Goal: Information Seeking & Learning: Learn about a topic

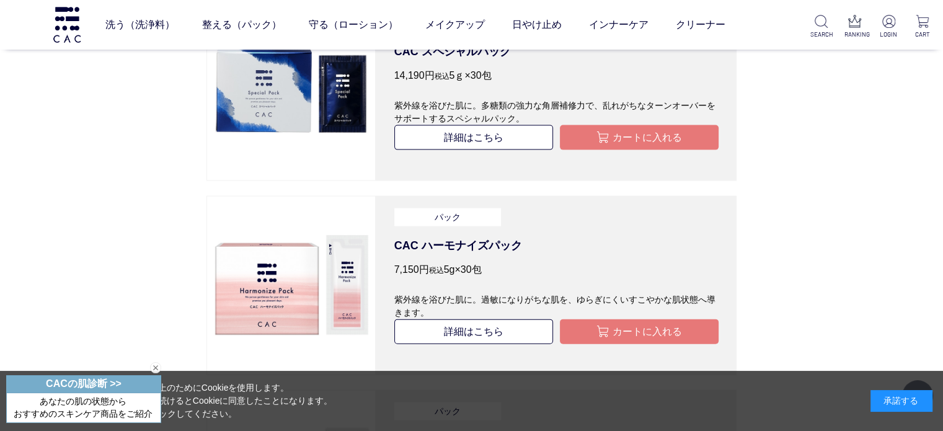
scroll to position [2709, 0]
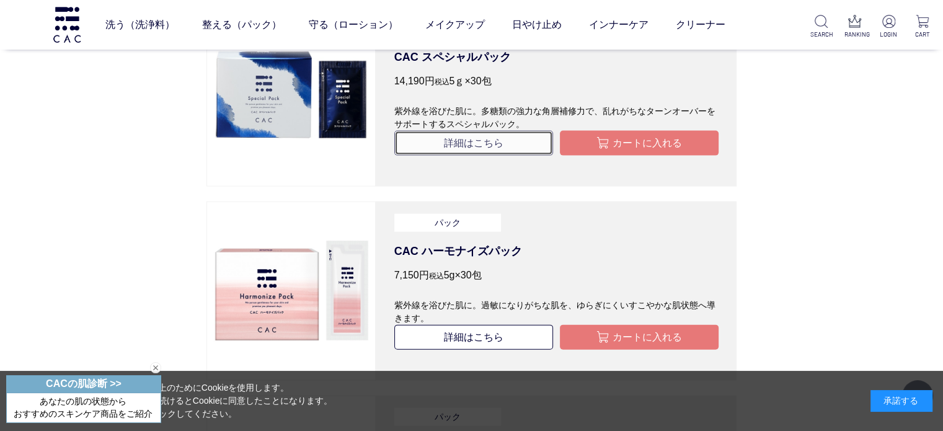
click at [475, 156] on link "詳細はこちら" at bounding box center [473, 143] width 159 height 25
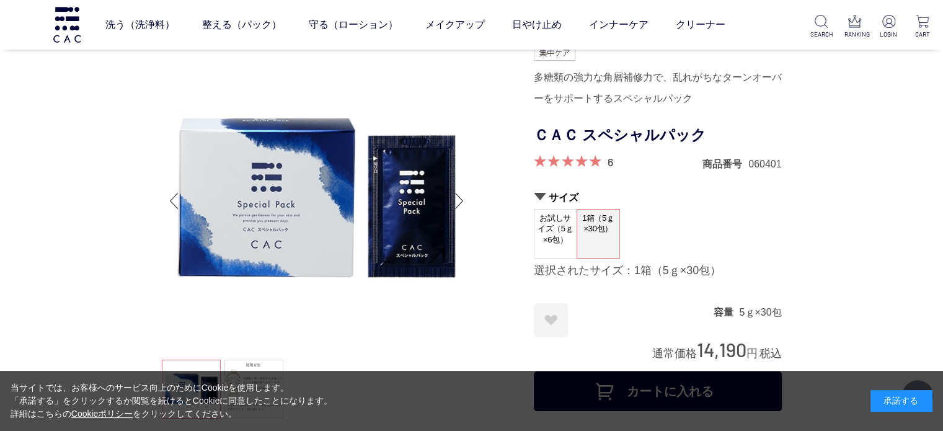
scroll to position [377, 0]
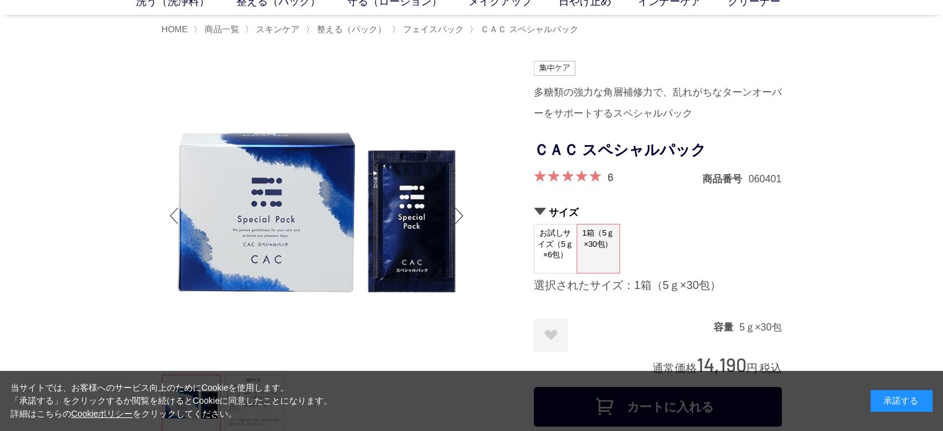
scroll to position [18, 0]
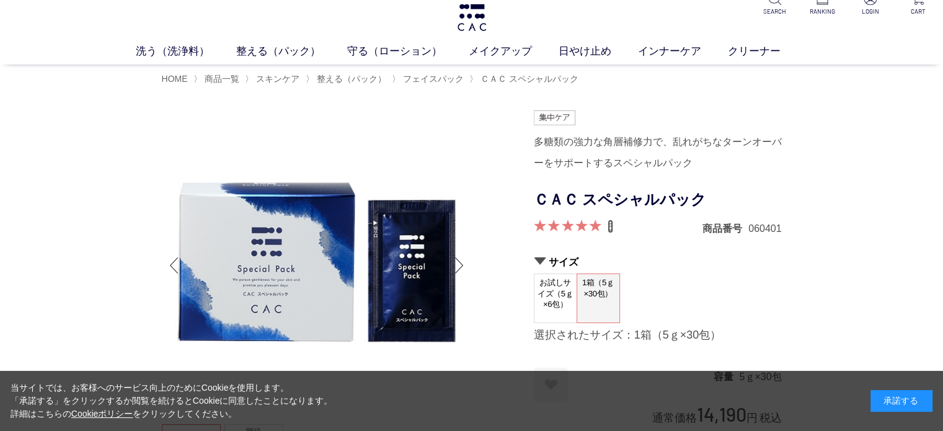
click at [612, 227] on link "6" at bounding box center [610, 226] width 6 height 14
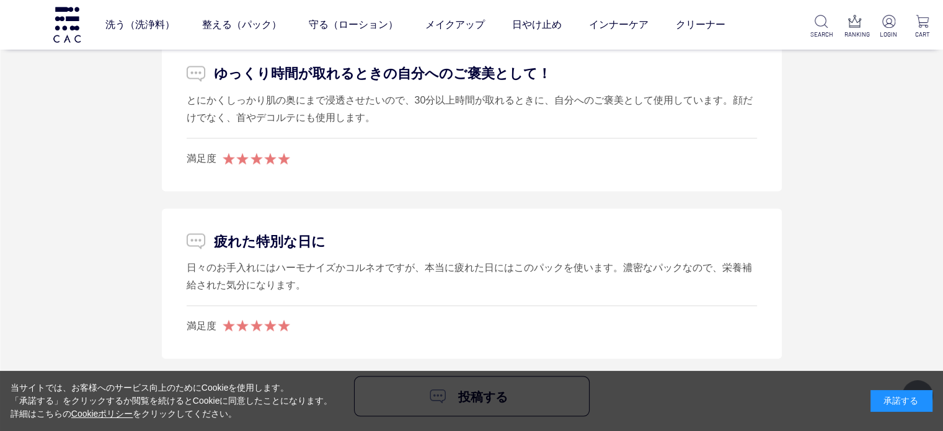
scroll to position [7018, 0]
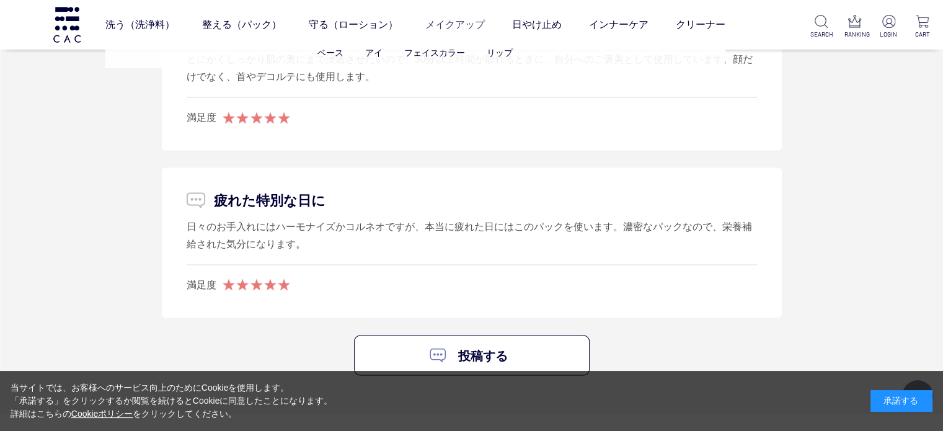
scroll to position [18, 0]
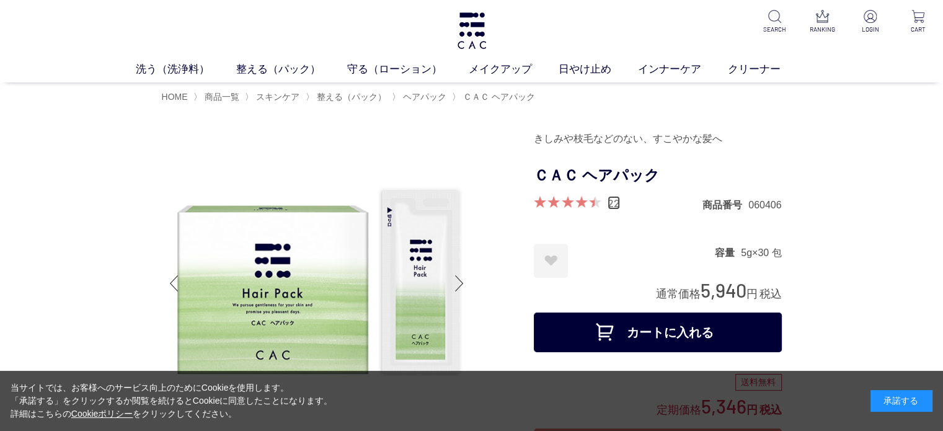
click at [615, 198] on link "22" at bounding box center [613, 203] width 12 height 14
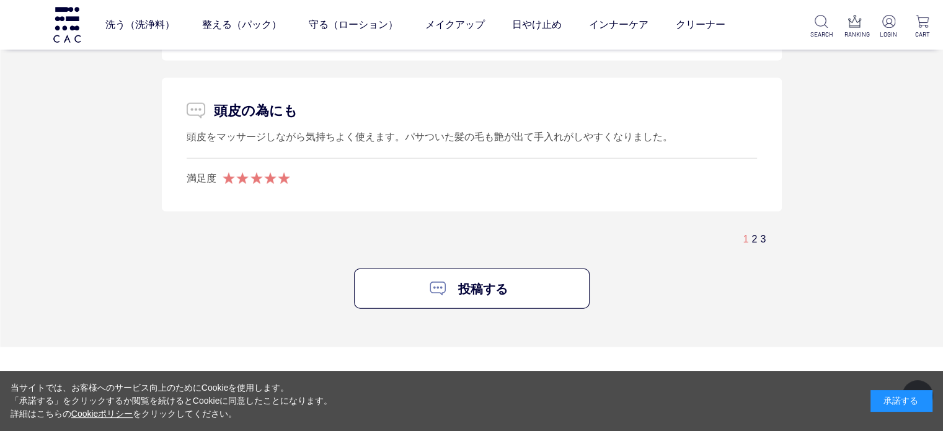
scroll to position [2847, 0]
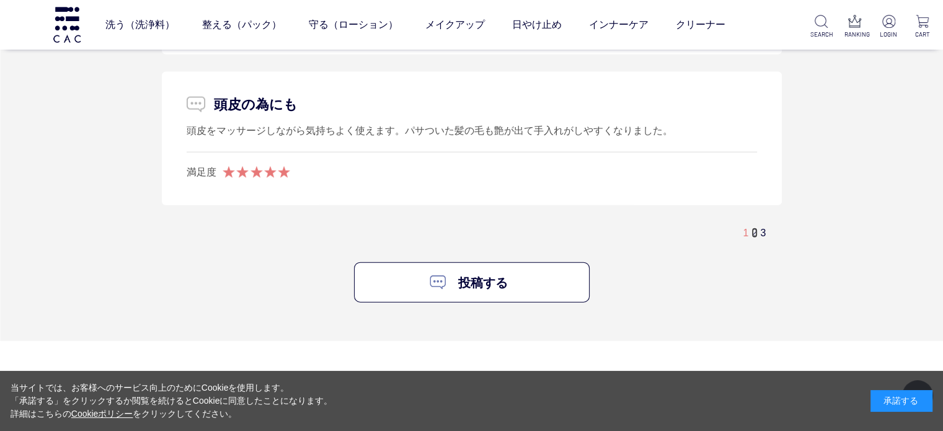
click at [755, 229] on link "2" at bounding box center [754, 232] width 6 height 11
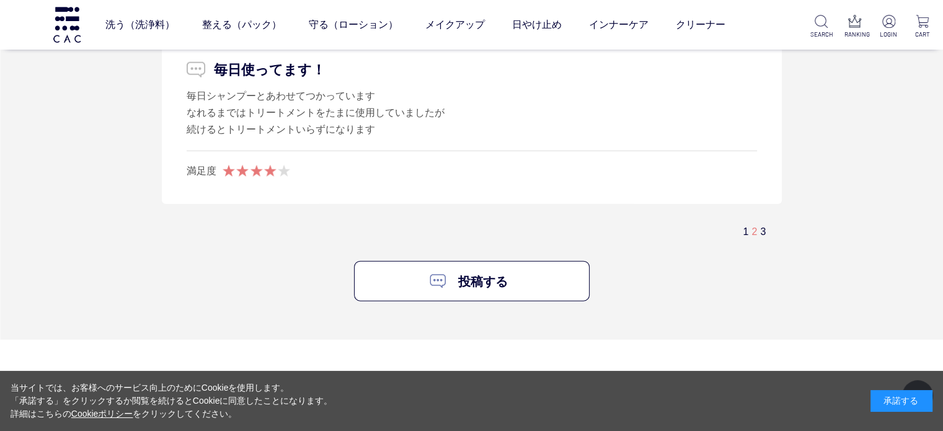
scroll to position [3018, 0]
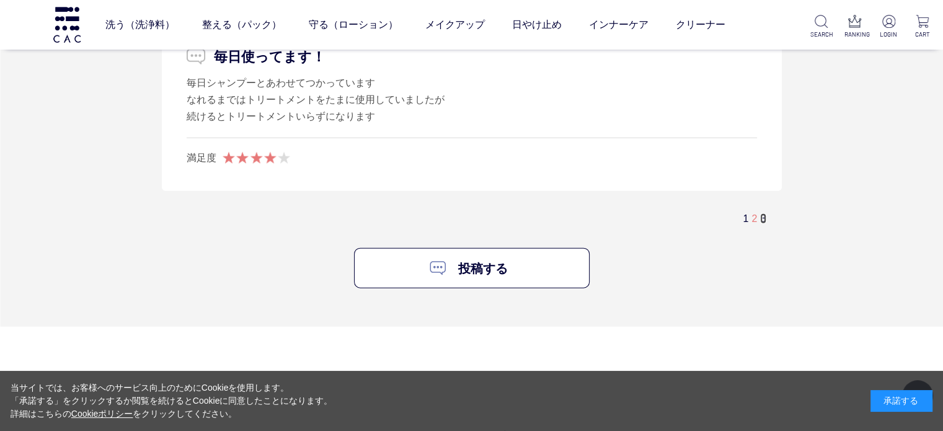
click at [765, 215] on link "3" at bounding box center [763, 218] width 6 height 11
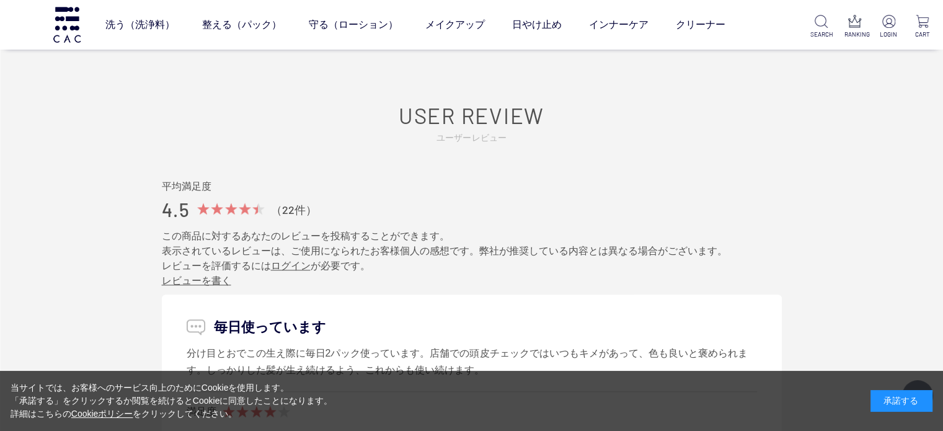
scroll to position [1084, 0]
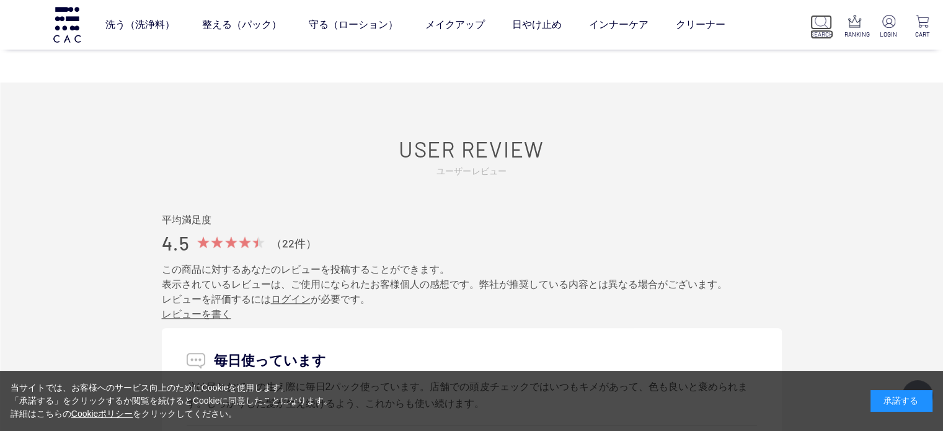
click at [820, 24] on img at bounding box center [820, 21] width 13 height 13
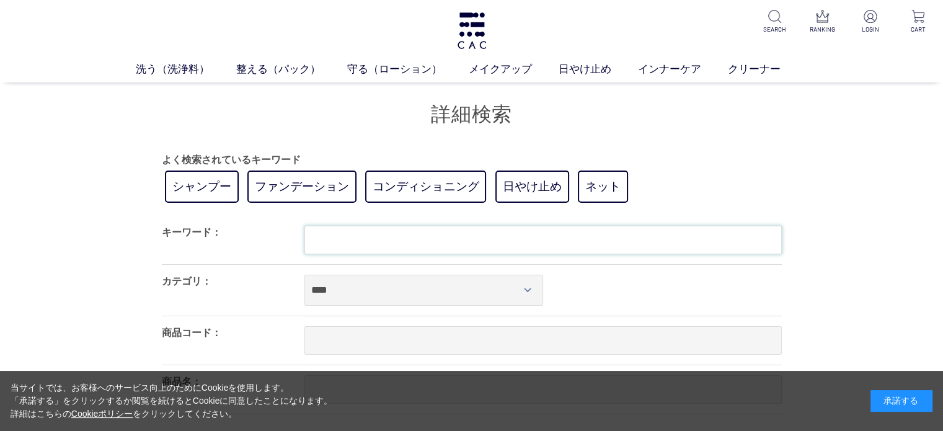
click at [384, 235] on input "text" at bounding box center [542, 240] width 477 height 29
type input "*"
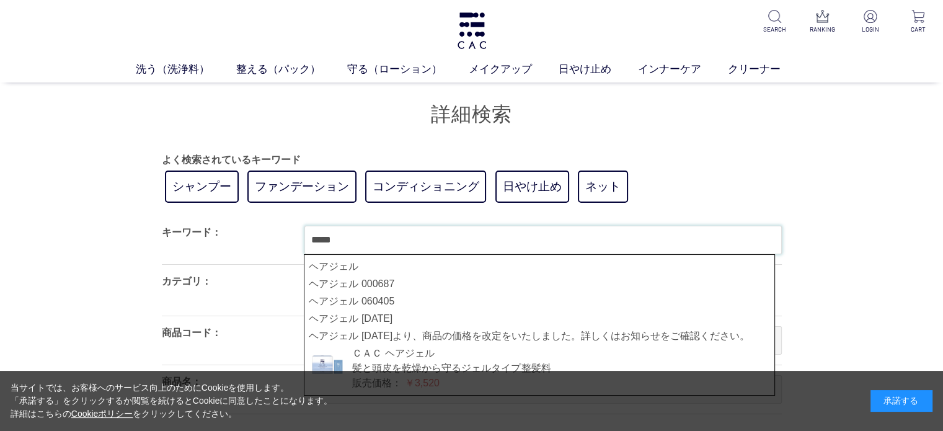
type input "*****"
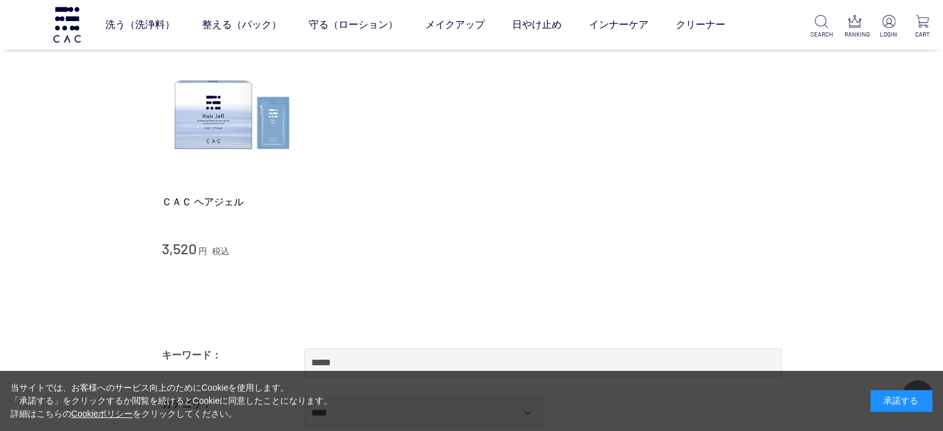
scroll to position [156, 0]
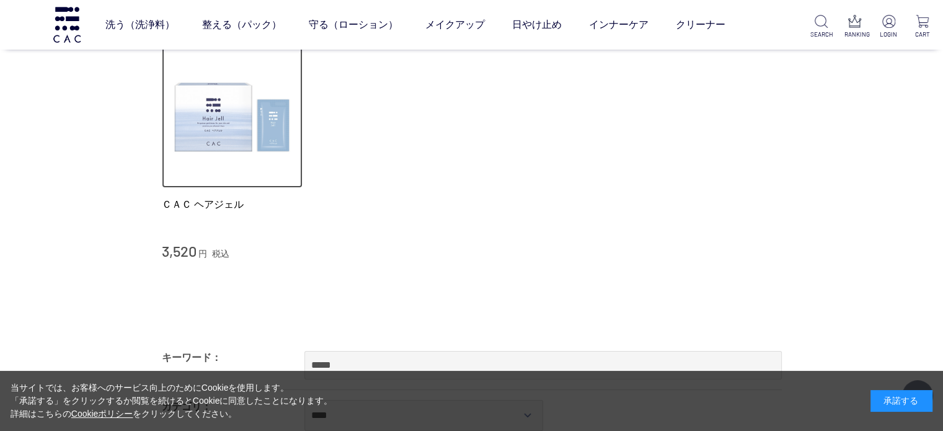
click at [245, 126] on img at bounding box center [232, 116] width 141 height 141
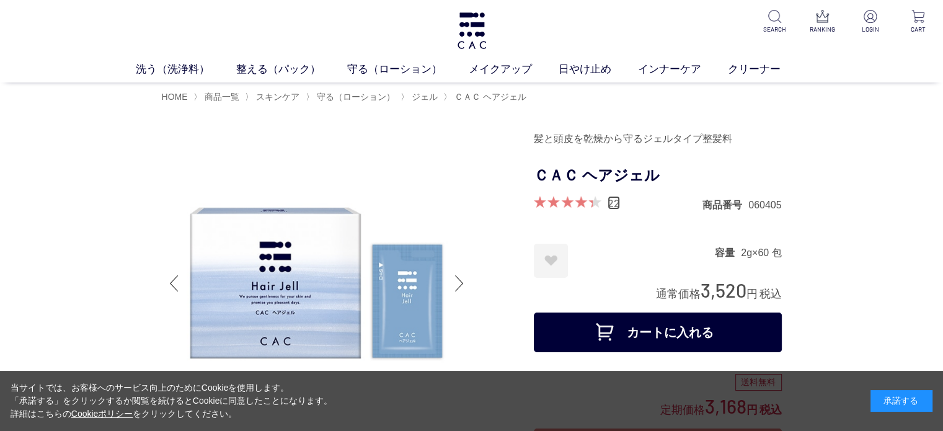
click at [615, 198] on link "22" at bounding box center [613, 203] width 12 height 14
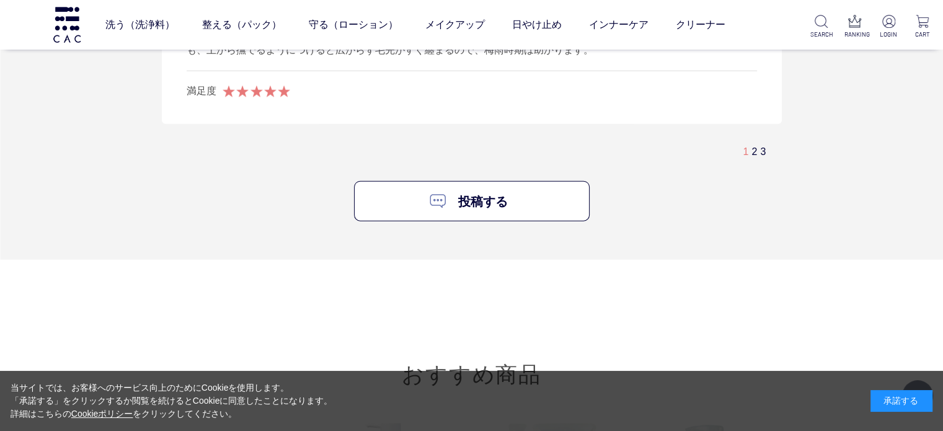
scroll to position [3173, 0]
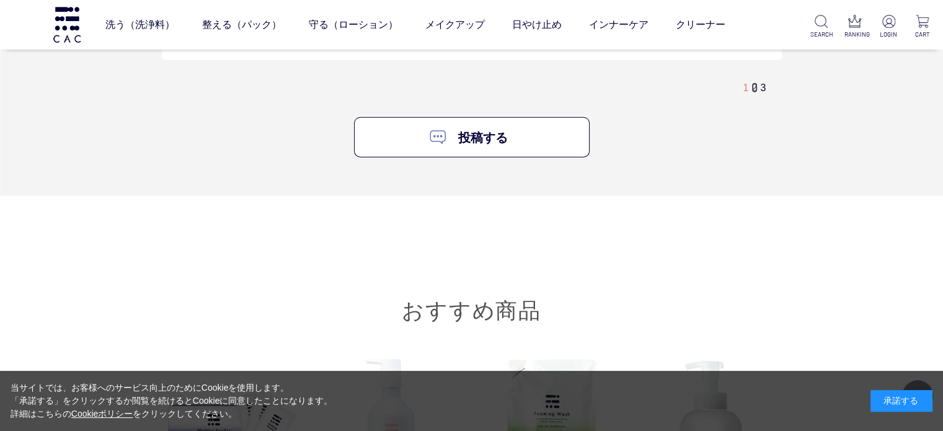
click at [754, 86] on link "2" at bounding box center [754, 87] width 6 height 11
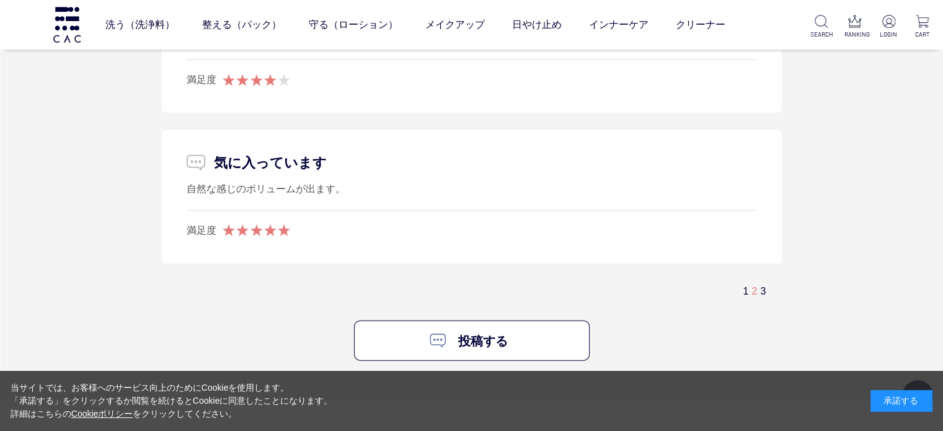
scroll to position [2842, 0]
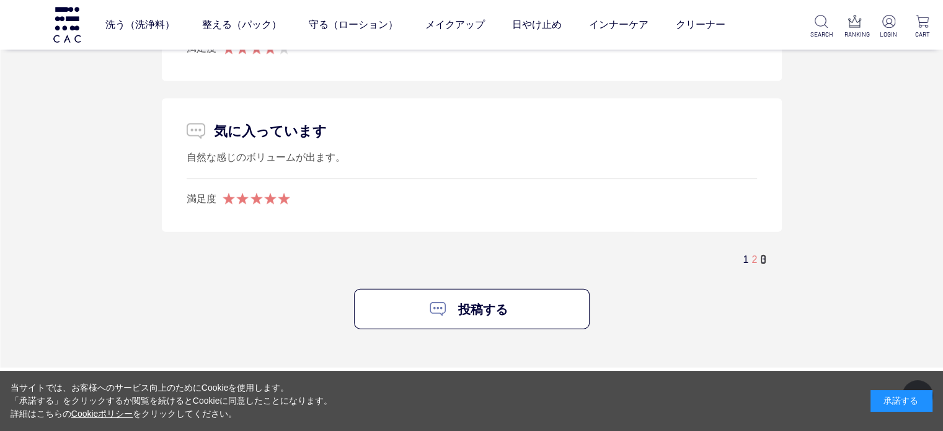
click at [763, 257] on link "3" at bounding box center [763, 259] width 6 height 11
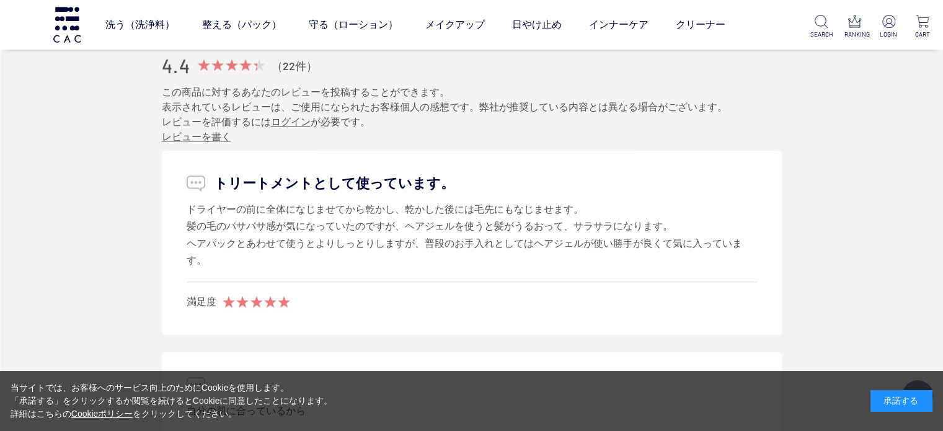
scroll to position [1280, 0]
